Goal: Book appointment/travel/reservation

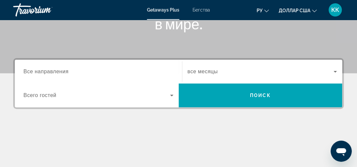
scroll to position [159, 0]
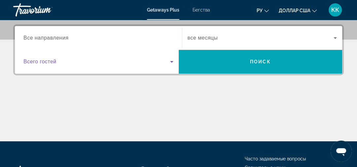
click at [171, 61] on icon "Виджет поиска" at bounding box center [171, 62] width 3 height 2
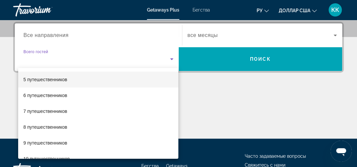
scroll to position [73, 0]
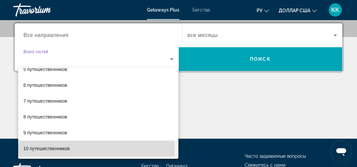
click at [78, 149] on mat-option "10 путешественников" at bounding box center [98, 149] width 161 height 16
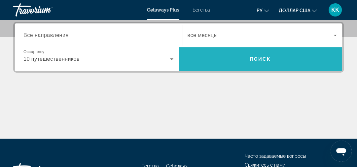
click at [255, 58] on span "Поиск" at bounding box center [260, 59] width 21 height 5
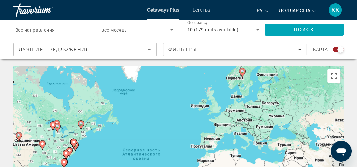
drag, startPoint x: 179, startPoint y: 130, endPoint x: 161, endPoint y: 130, distance: 18.2
click at [161, 130] on div "Чтобы активировать перетаскивание с помощью клавиатуры, нажмите Alt + Ввод. Пос…" at bounding box center [178, 165] width 331 height 198
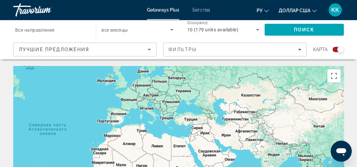
drag, startPoint x: 180, startPoint y: 107, endPoint x: 86, endPoint y: 82, distance: 97.8
click at [86, 82] on div "Чтобы активировать перетаскивание с помощью клавиатуры, нажмите Alt + Ввод. Пос…" at bounding box center [178, 165] width 331 height 198
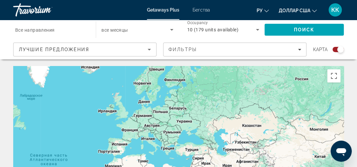
drag, startPoint x: 213, startPoint y: 76, endPoint x: 213, endPoint y: 107, distance: 31.1
click at [213, 107] on div "Основное содержание" at bounding box center [178, 165] width 331 height 198
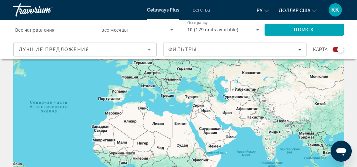
scroll to position [79, 0]
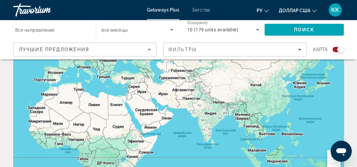
drag, startPoint x: 292, startPoint y: 74, endPoint x: 227, endPoint y: 82, distance: 65.2
click at [227, 82] on div "Чтобы активировать перетаскивание с помощью клавиатуры, нажмите Alt + Ввод. Пос…" at bounding box center [178, 86] width 331 height 198
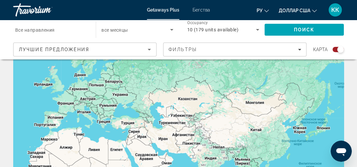
scroll to position [26, 0]
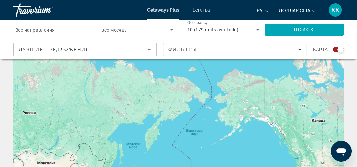
drag, startPoint x: 209, startPoint y: 77, endPoint x: 2, endPoint y: 129, distance: 212.6
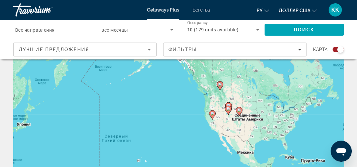
drag, startPoint x: 173, startPoint y: 102, endPoint x: 80, endPoint y: 39, distance: 111.5
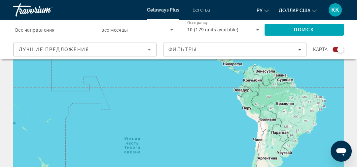
drag, startPoint x: 165, startPoint y: 114, endPoint x: 116, endPoint y: 3, distance: 121.3
click at [116, 3] on div "Перейти к общему содержанию Getaways Plus Бегства ру English Español Français I…" at bounding box center [178, 57] width 357 height 167
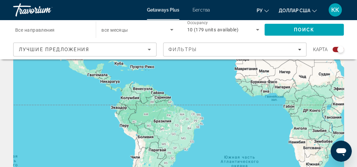
drag, startPoint x: 168, startPoint y: 109, endPoint x: 53, endPoint y: 121, distance: 115.4
click at [50, 123] on div "Основное содержание" at bounding box center [178, 139] width 331 height 198
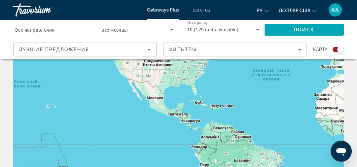
drag, startPoint x: 229, startPoint y: 80, endPoint x: 211, endPoint y: 127, distance: 49.7
click at [283, 130] on div "Основное содержание" at bounding box center [178, 139] width 331 height 198
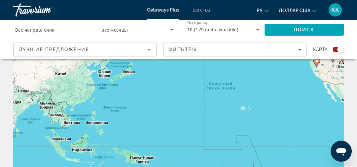
drag, startPoint x: 98, startPoint y: 104, endPoint x: 304, endPoint y: 109, distance: 206.3
click at [303, 109] on div "Чтобы активировать перетаскивание с помощью клавиатуры, нажмите Alt + Ввод. Пос…" at bounding box center [178, 139] width 331 height 198
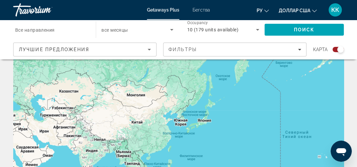
drag, startPoint x: 181, startPoint y: 99, endPoint x: 245, endPoint y: 149, distance: 80.9
click at [245, 149] on div "Чтобы активировать перетаскивание с помощью клавиатуры, нажмите Alt + Ввод. Пос…" at bounding box center [178, 139] width 331 height 198
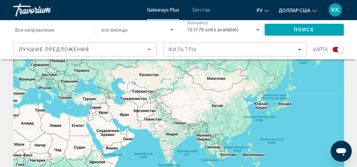
drag, startPoint x: 174, startPoint y: 138, endPoint x: 256, endPoint y: 121, distance: 83.0
click at [256, 121] on div "Основное содержание" at bounding box center [178, 139] width 331 height 198
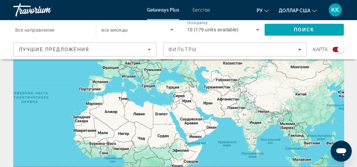
drag, startPoint x: 130, startPoint y: 122, endPoint x: 214, endPoint y: 110, distance: 85.1
click at [214, 110] on div "Основное содержание" at bounding box center [178, 139] width 331 height 198
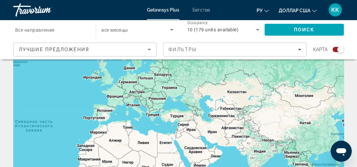
drag, startPoint x: 129, startPoint y: 88, endPoint x: 134, endPoint y: 117, distance: 29.7
click at [134, 117] on div "Основное содержание" at bounding box center [178, 139] width 331 height 198
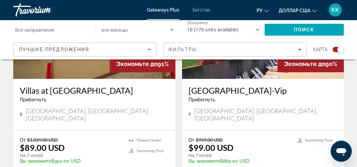
scroll to position [1506, 0]
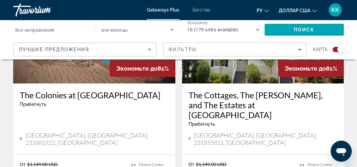
scroll to position [1595, 0]
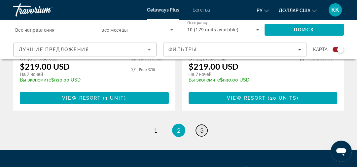
click at [199, 125] on link "page 3" at bounding box center [202, 131] width 12 height 12
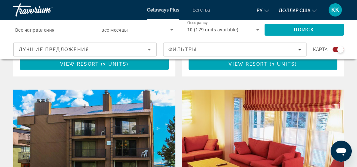
scroll to position [901, 0]
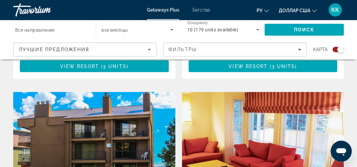
click at [219, 92] on img "Основное содержание" at bounding box center [263, 145] width 162 height 106
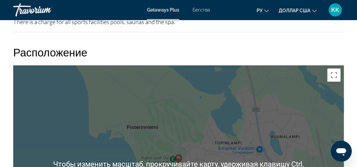
scroll to position [1032, 0]
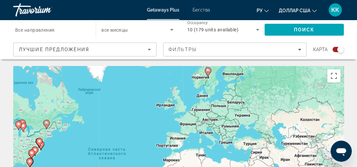
drag, startPoint x: 191, startPoint y: 113, endPoint x: 138, endPoint y: 112, distance: 52.9
click at [138, 112] on div "Чтобы активировать перетаскивание с помощью клавиатуры, нажмите Alt + Ввод. Пос…" at bounding box center [178, 165] width 331 height 198
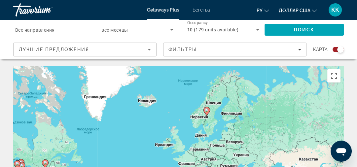
drag, startPoint x: 128, startPoint y: 101, endPoint x: 128, endPoint y: 137, distance: 36.7
click at [128, 139] on div "Чтобы активировать перетаскивание с помощью клавиатуры, нажмите Alt + Ввод. Пос…" at bounding box center [178, 165] width 331 height 198
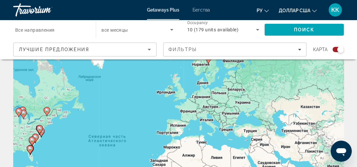
scroll to position [53, 0]
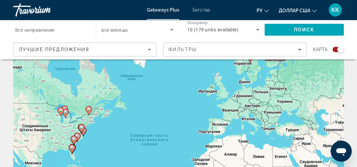
drag, startPoint x: 69, startPoint y: 129, endPoint x: 112, endPoint y: 133, distance: 42.8
click at [112, 133] on div "Чтобы активировать перетаскивание с помощью клавиатуры, нажмите Alt + Ввод. Пос…" at bounding box center [178, 112] width 331 height 198
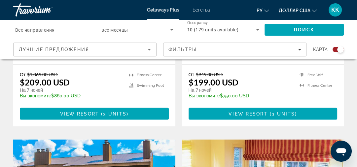
scroll to position [846, 0]
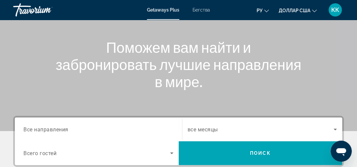
scroll to position [53, 0]
